Goal: Information Seeking & Learning: Learn about a topic

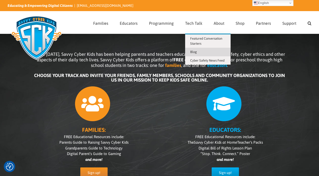
click at [195, 53] on span "Blog" at bounding box center [193, 52] width 7 height 4
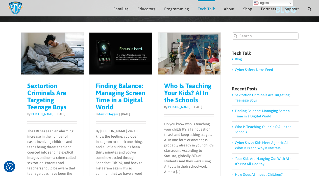
scroll to position [32, 0]
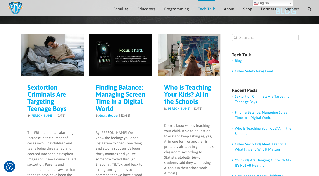
click at [53, 93] on link "Sextortion Criminals Are Targeting Teenage Boys" at bounding box center [46, 98] width 39 height 29
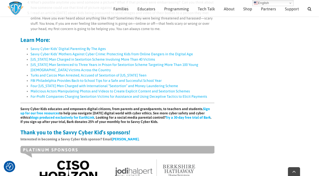
scroll to position [403, 0]
click at [110, 47] on li "Savvy Cyber Kids’ Digital Parenting By The Ages" at bounding box center [122, 48] width 183 height 5
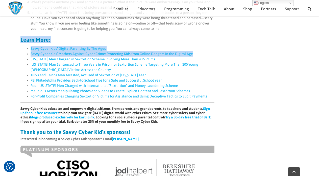
drag, startPoint x: 192, startPoint y: 53, endPoint x: 20, endPoint y: 39, distance: 172.2
click at [20, 39] on div "The FBI has seen an alarming increase in the number of cases involving children…" at bounding box center [117, 18] width 194 height 443
copy div "Learn More: Savvy Cyber Kids’ Digital Parenting By The Ages Savvy Cyber Kids’ M…"
